Goal: Task Accomplishment & Management: Manage account settings

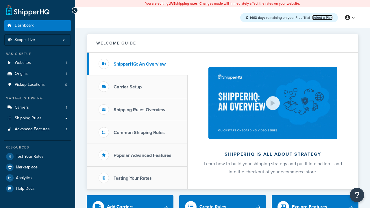
click at [322, 17] on link "Select a Plan" at bounding box center [322, 17] width 21 height 5
